Goal: Information Seeking & Learning: Check status

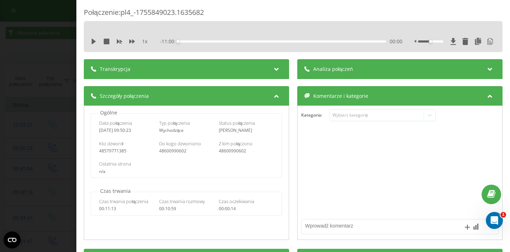
click at [15, 56] on div "Połączenie : pl4_-1755849023.1635682 1 x - 11:00 00:00 00:00 Transkrypcja 00:00…" at bounding box center [255, 126] width 510 height 252
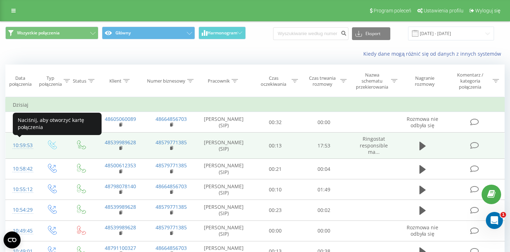
click at [21, 147] on div "10:59:53" at bounding box center [21, 146] width 17 height 14
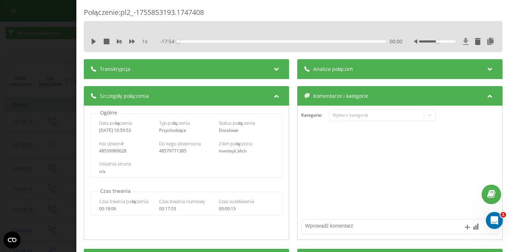
click at [466, 41] on icon at bounding box center [465, 41] width 5 height 7
click at [489, 44] on icon at bounding box center [490, 41] width 9 height 7
